Goal: Task Accomplishment & Management: Use online tool/utility

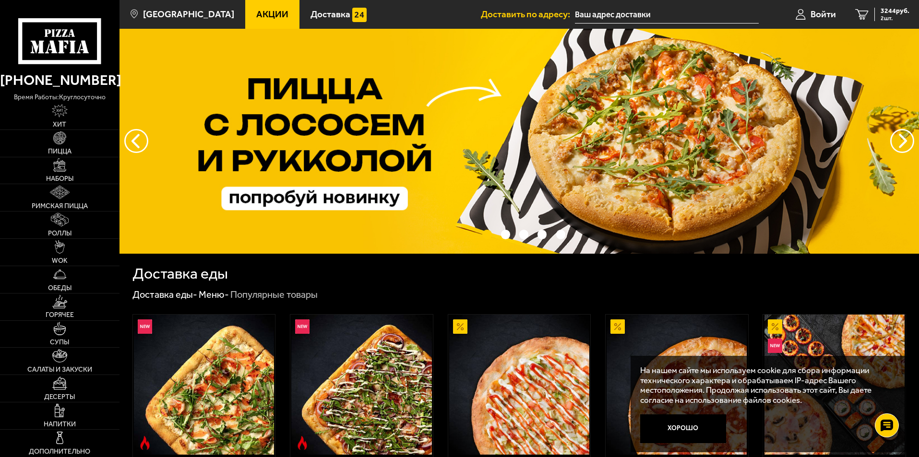
click at [715, 9] on input "text" at bounding box center [667, 15] width 184 height 18
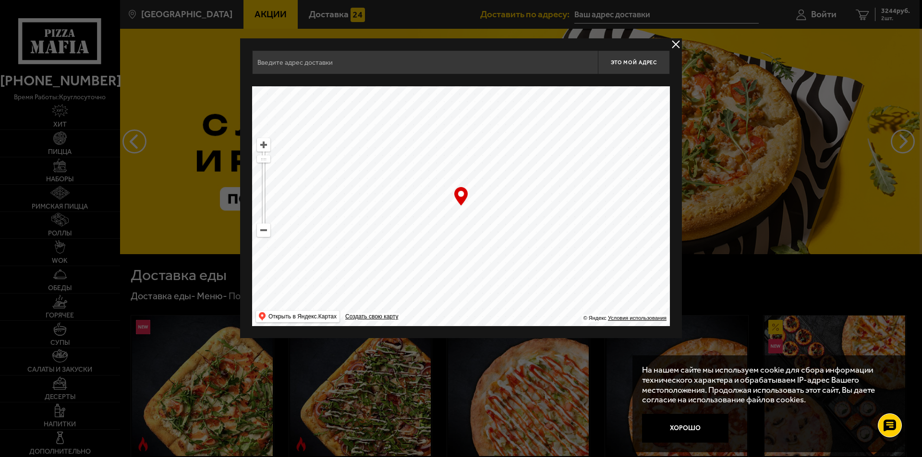
drag, startPoint x: 675, startPoint y: 41, endPoint x: 561, endPoint y: 42, distance: 113.8
click at [675, 40] on button "delivery type" at bounding box center [676, 44] width 12 height 12
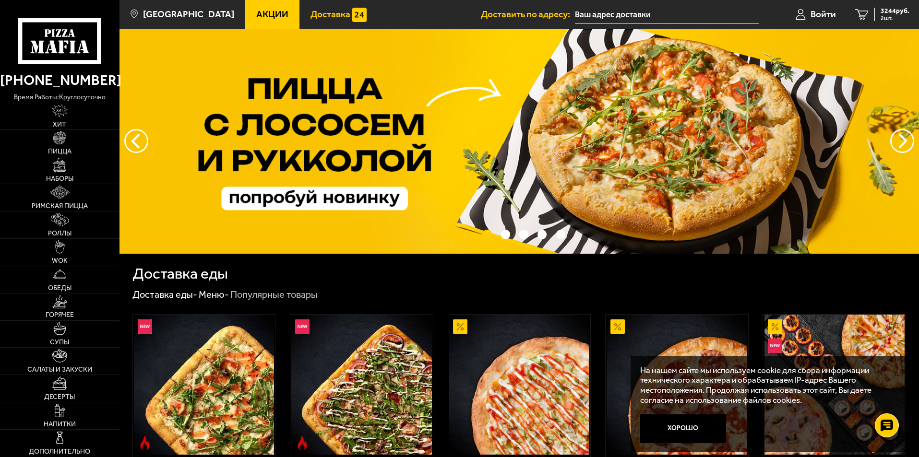
click at [315, 13] on span "Доставка" at bounding box center [331, 14] width 40 height 9
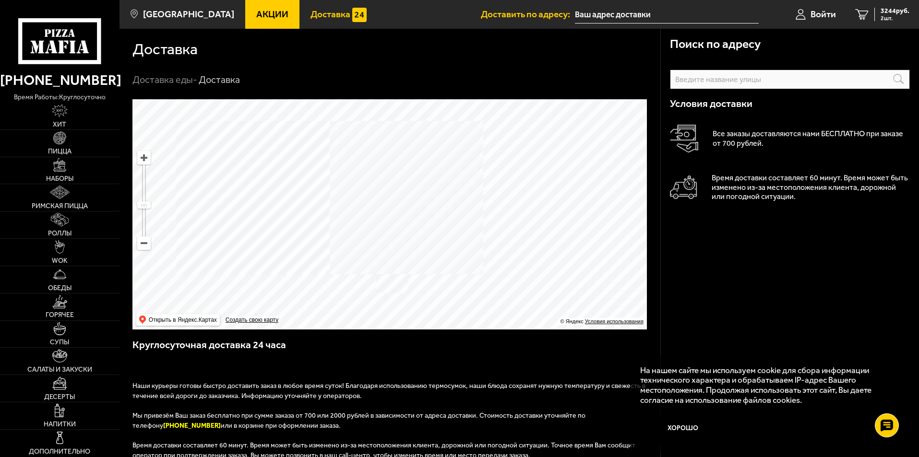
click at [753, 71] on input "text" at bounding box center [790, 80] width 240 height 20
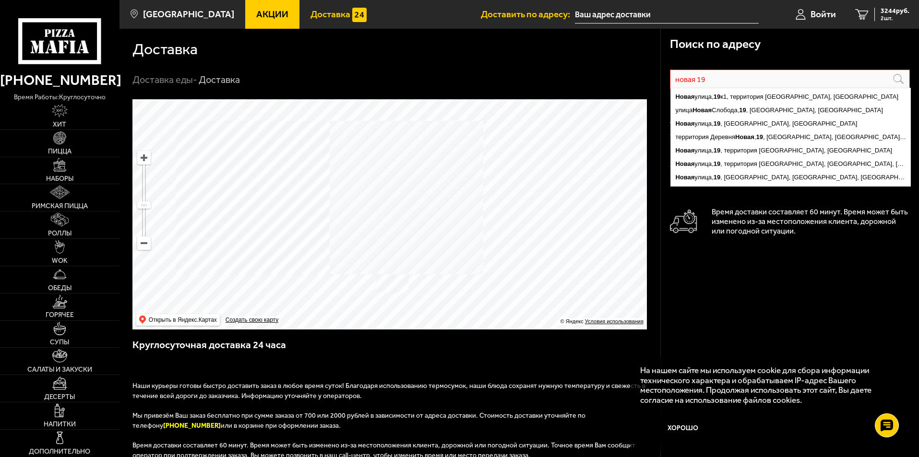
click at [674, 80] on input "новая 19" at bounding box center [790, 80] width 240 height 20
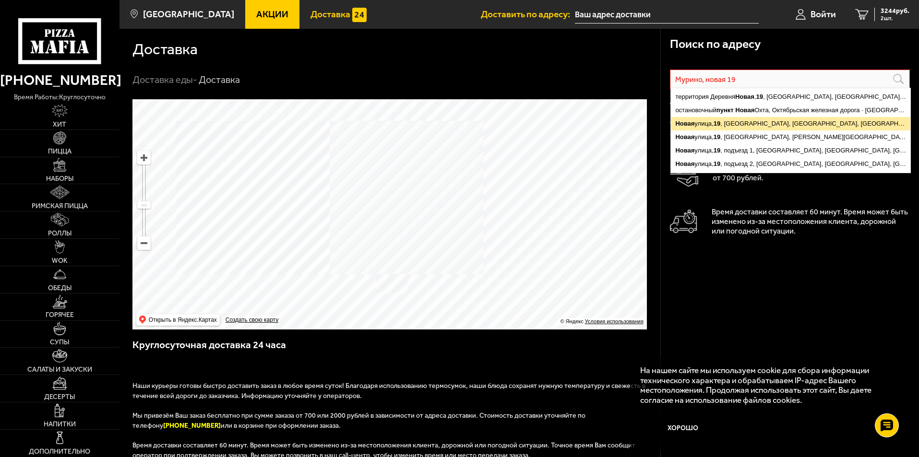
click at [795, 125] on ymaps "[STREET_ADDRESS]" at bounding box center [791, 123] width 240 height 13
type input "[STREET_ADDRESS]"
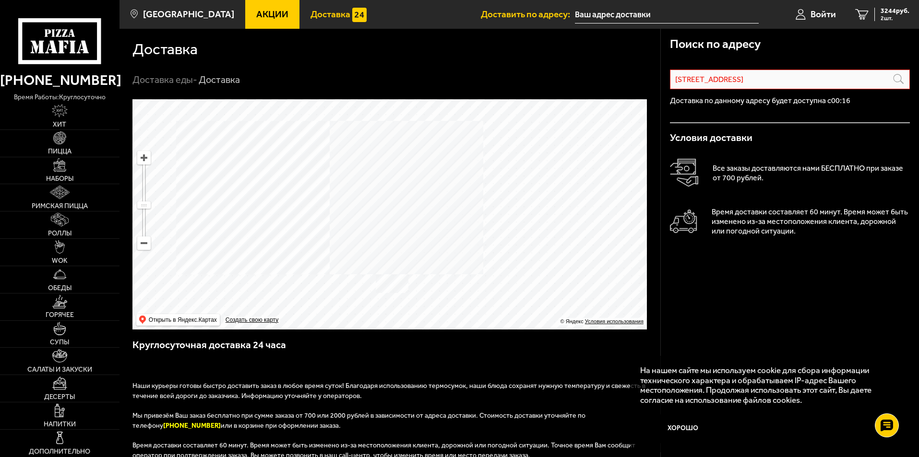
click at [208, 159] on ymaps at bounding box center [389, 214] width 515 height 230
click at [814, 302] on div "Поиск по адресу [STREET_ADDRESS] остановочный пункт [GEOGRAPHIC_DATA], Октябрьс…" at bounding box center [789, 377] width 259 height 697
drag, startPoint x: 732, startPoint y: 318, endPoint x: 737, endPoint y: 316, distance: 5.6
click at [734, 316] on div "Поиск по адресу [STREET_ADDRESS] остановочный пункт [GEOGRAPHIC_DATA], Октябрьс…" at bounding box center [789, 377] width 259 height 697
click at [726, 68] on div "[STREET_ADDRESS] остановочный пункт [GEOGRAPHIC_DATA], Октябрьская железная дор…" at bounding box center [790, 168] width 240 height 216
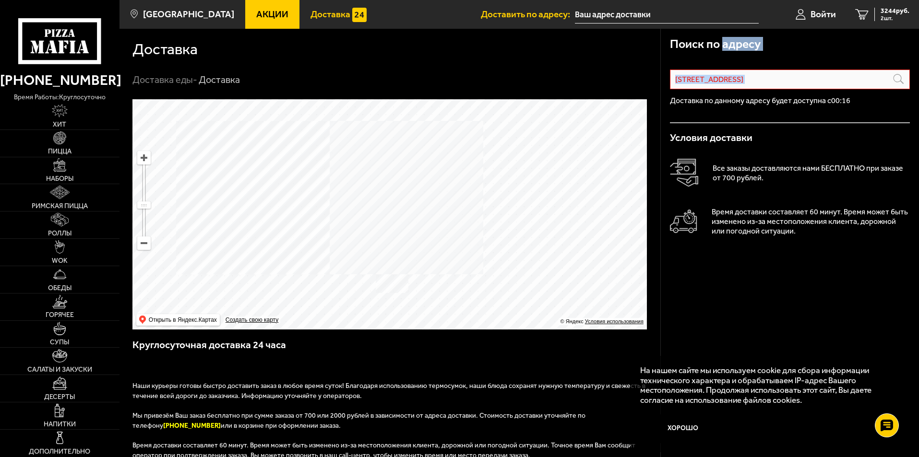
click at [726, 68] on div "[STREET_ADDRESS] остановочный пункт [GEOGRAPHIC_DATA], Октябрьская железная дор…" at bounding box center [790, 168] width 240 height 216
click at [776, 74] on input "[STREET_ADDRESS]" at bounding box center [790, 80] width 240 height 20
click at [777, 77] on input "[STREET_ADDRESS]" at bounding box center [790, 80] width 240 height 20
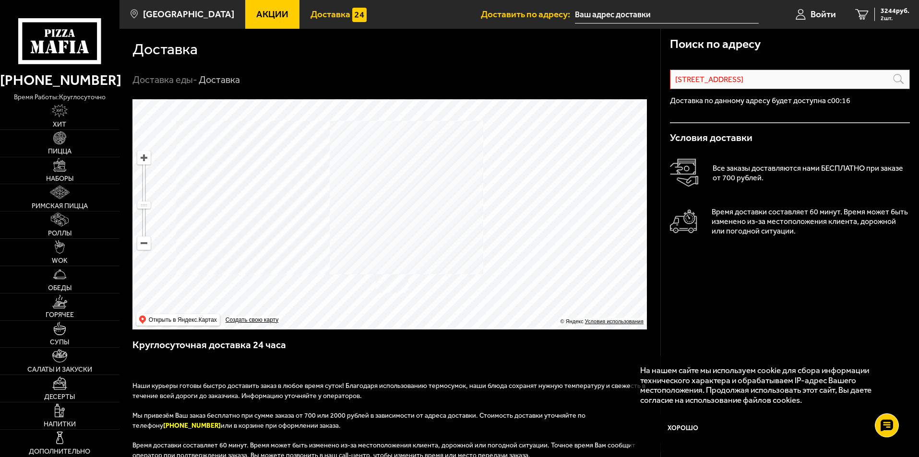
click at [772, 82] on input "[STREET_ADDRESS]" at bounding box center [790, 80] width 240 height 20
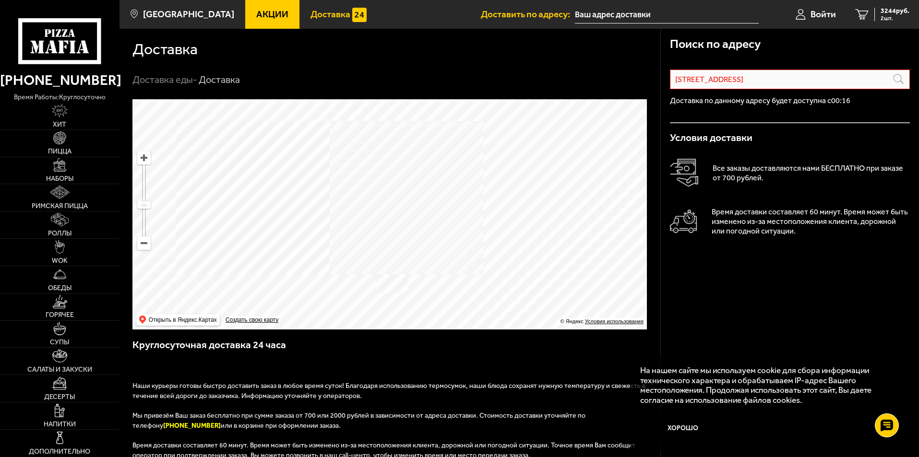
click at [772, 82] on input "[STREET_ADDRESS]" at bounding box center [790, 80] width 240 height 20
